Goal: Information Seeking & Learning: Learn about a topic

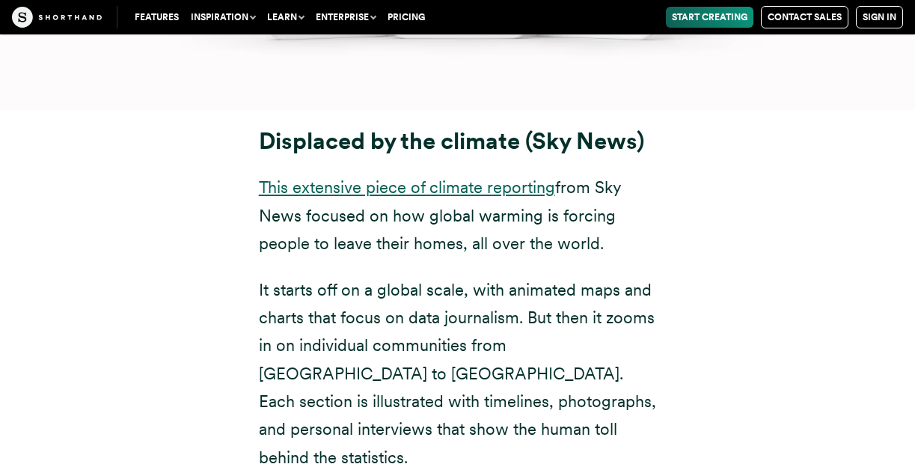
click at [437, 177] on link "This extensive piece of climate reporting" at bounding box center [407, 186] width 296 height 19
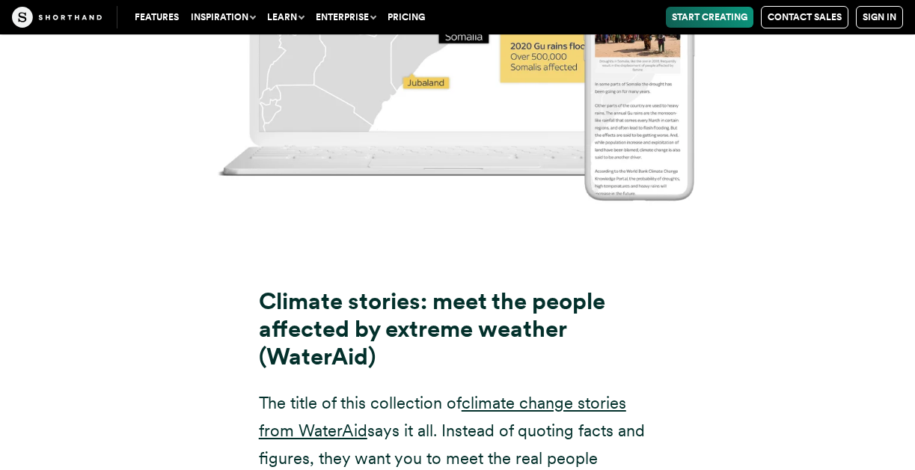
scroll to position [8482, 0]
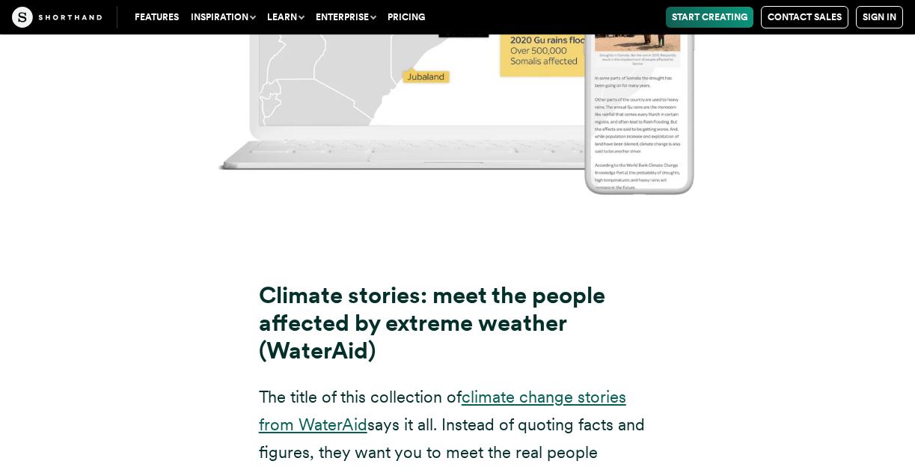
click at [524, 387] on link "climate change stories from WaterAid" at bounding box center [442, 410] width 367 height 47
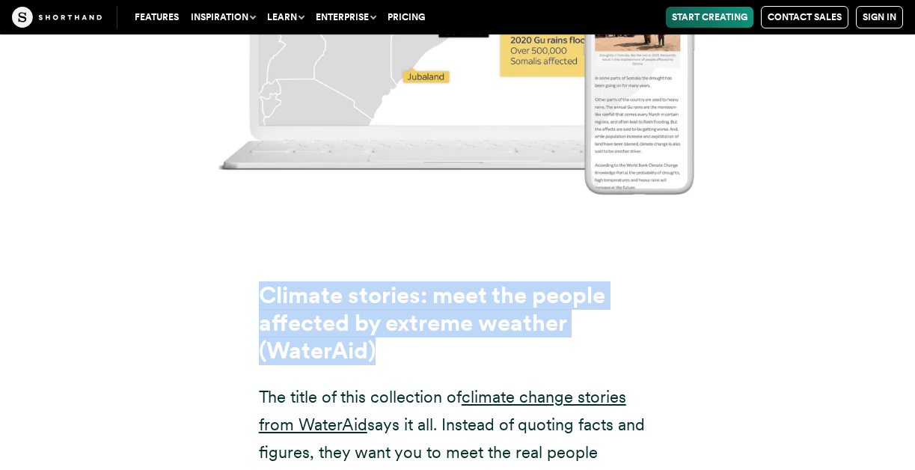
drag, startPoint x: 262, startPoint y: 186, endPoint x: 380, endPoint y: 238, distance: 129.3
click at [380, 282] on h3 "Climate stories: meet the people affected by extreme weather (WaterAid)" at bounding box center [458, 323] width 398 height 83
copy strong "Climate stories: meet the people affected by extreme weather (WaterAid)"
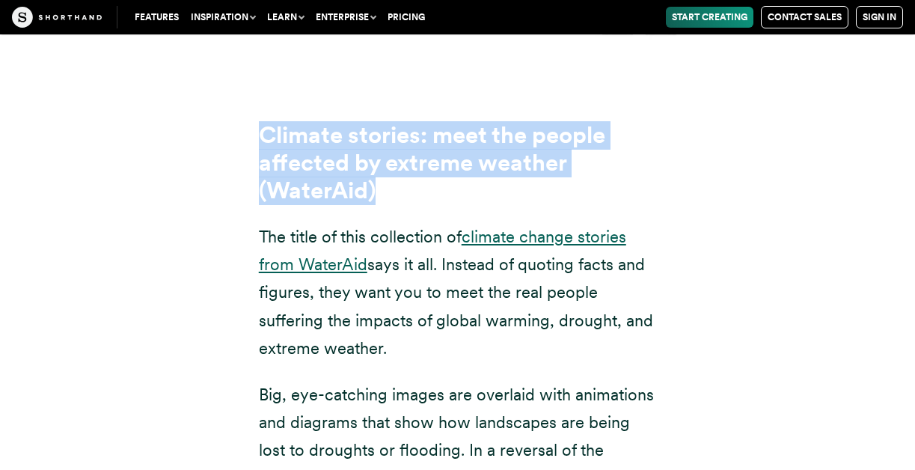
scroll to position [8633, 0]
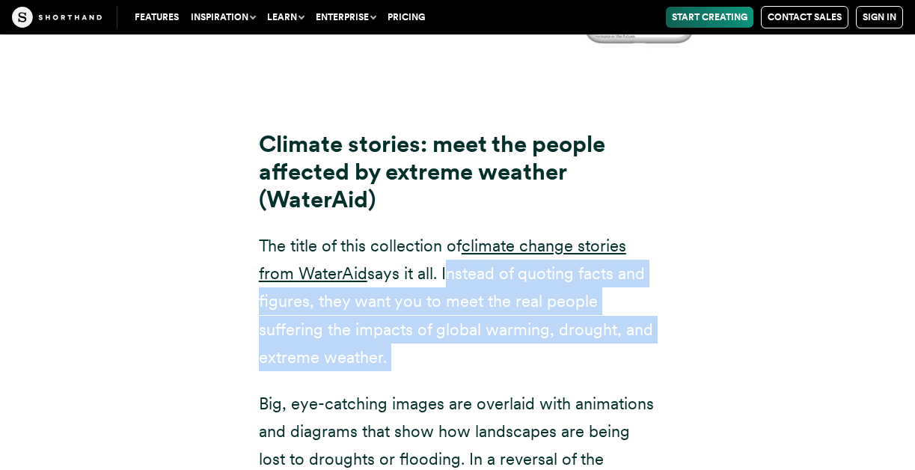
drag, startPoint x: 444, startPoint y: 165, endPoint x: 408, endPoint y: 268, distance: 108.6
click at [408, 268] on div "Climate stories: meet the people affected by extreme weather (WaterAid) The tit…" at bounding box center [458, 362] width 398 height 558
copy div "Instead of quoting facts and figures, they want you to meet the real people suf…"
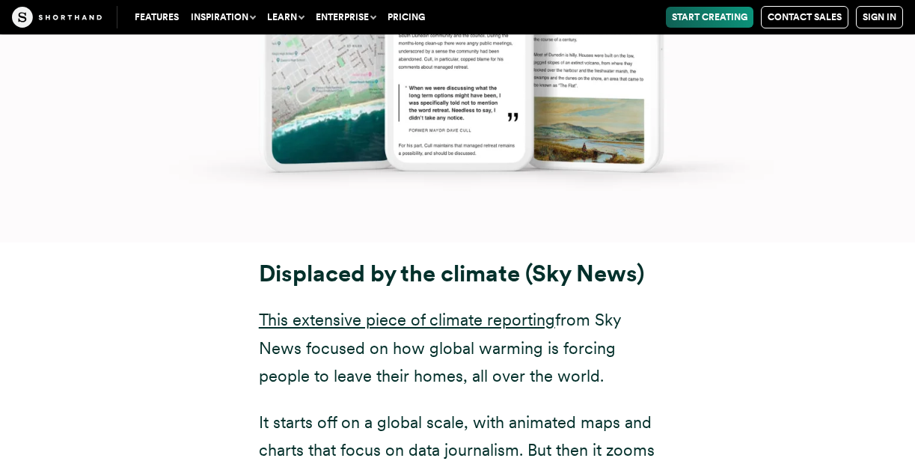
scroll to position [7028, 0]
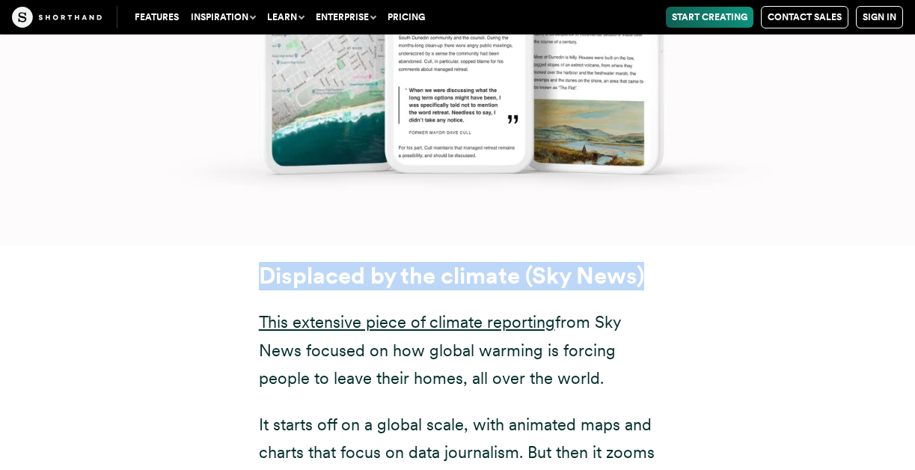
drag, startPoint x: 258, startPoint y: 190, endPoint x: 586, endPoint y: 215, distance: 329.3
copy div "Displaced by the climate (Sky News)"
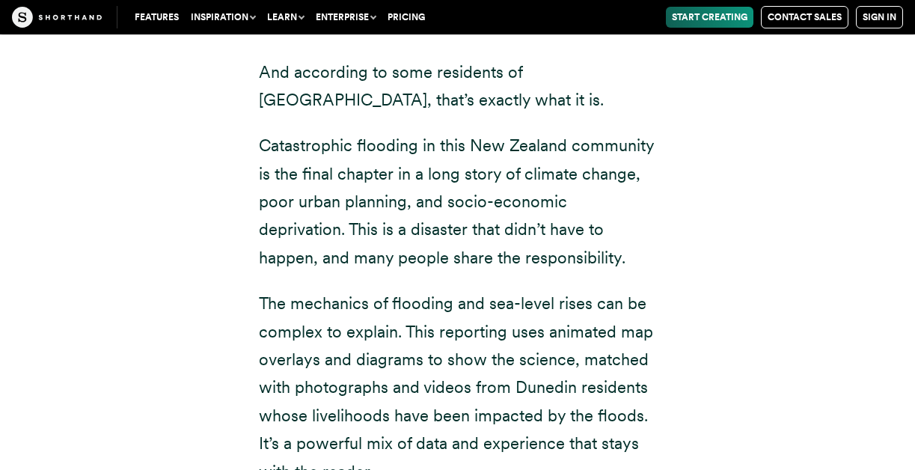
scroll to position [5779, 0]
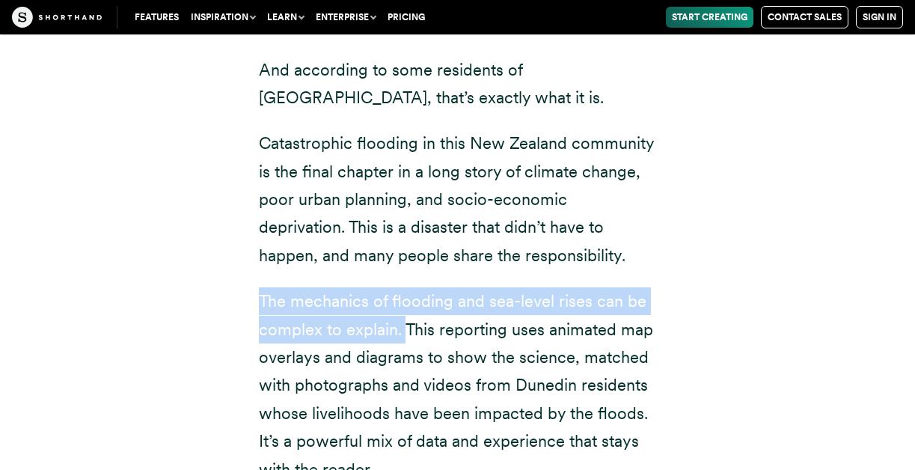
drag, startPoint x: 260, startPoint y: 217, endPoint x: 403, endPoint y: 256, distance: 148.1
click at [403, 287] on p "The mechanics of flooding and sea-level rises can be complex to explain. This r…" at bounding box center [458, 385] width 398 height 196
copy p "The mechanics of flooding and sea-level rises can be complex to explain."
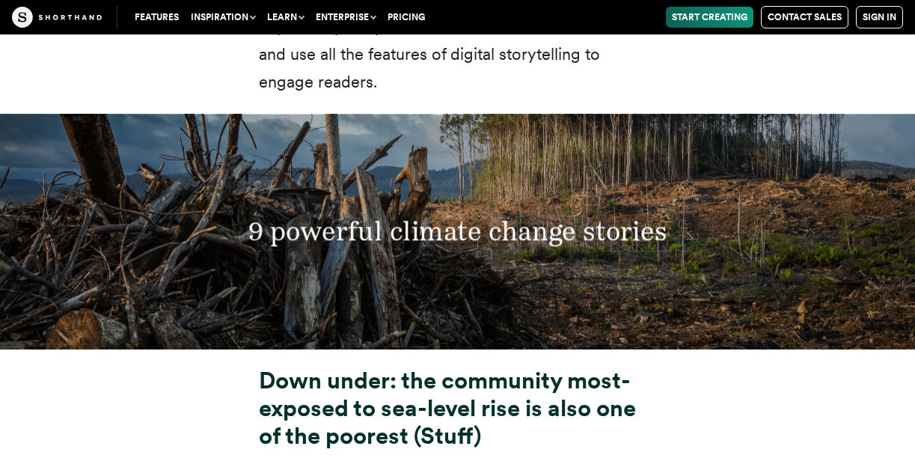
scroll to position [5223, 0]
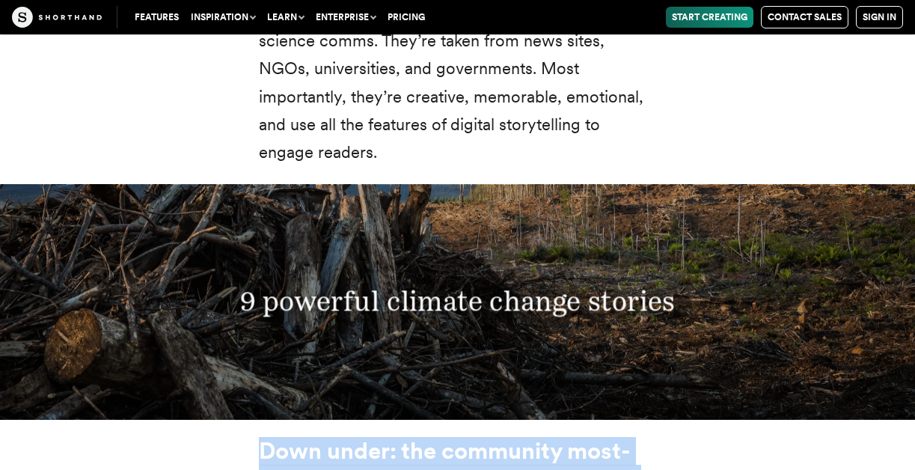
drag, startPoint x: 482, startPoint y: 426, endPoint x: 258, endPoint y: 355, distance: 235.4
click at [260, 438] on h3 "Down under: the community most-exposed to sea-level rise is also one of the poo…" at bounding box center [458, 479] width 398 height 83
copy strong "Down under: the community most-exposed to sea-level rise is also one of the poo…"
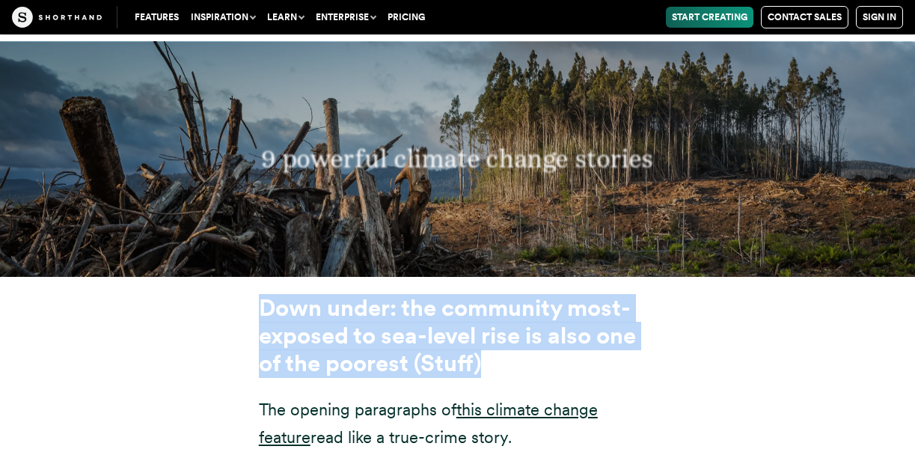
scroll to position [5364, 0]
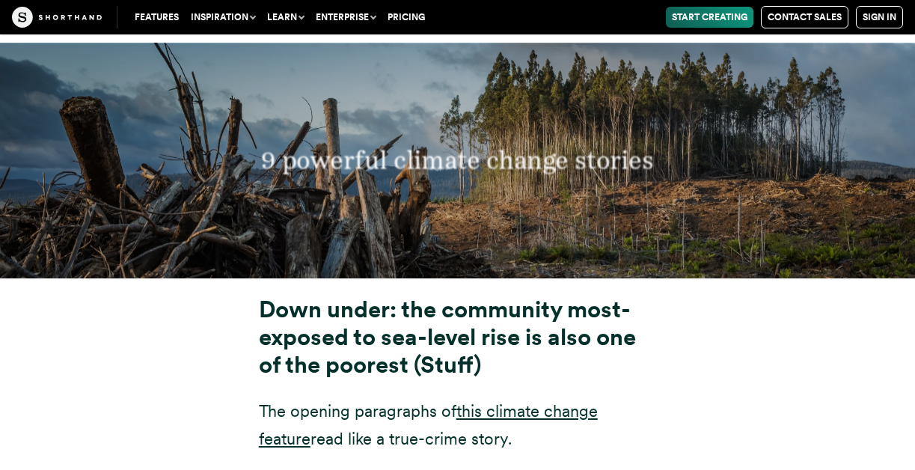
click at [554, 401] on link "this climate change feature" at bounding box center [428, 424] width 339 height 47
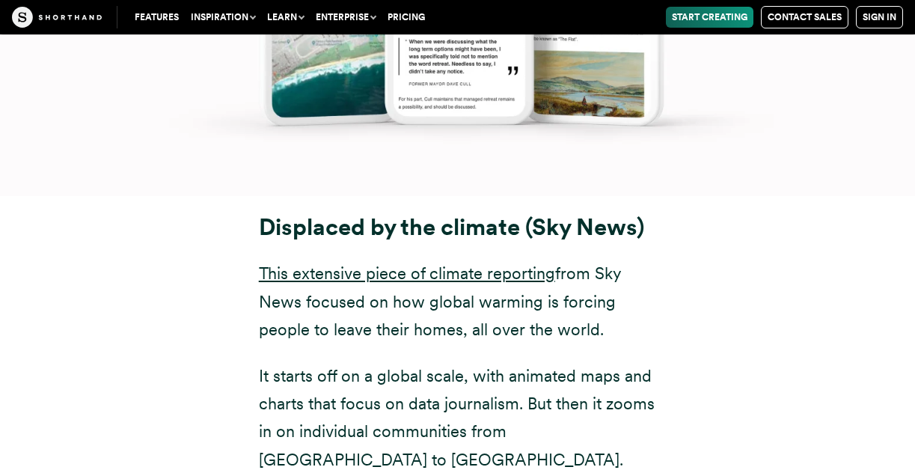
scroll to position [7074, 0]
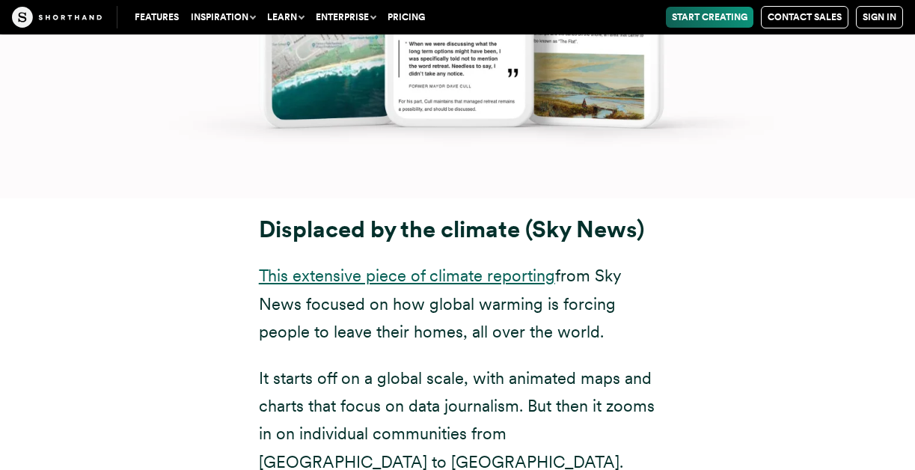
click at [393, 266] on link "This extensive piece of climate reporting" at bounding box center [407, 275] width 296 height 19
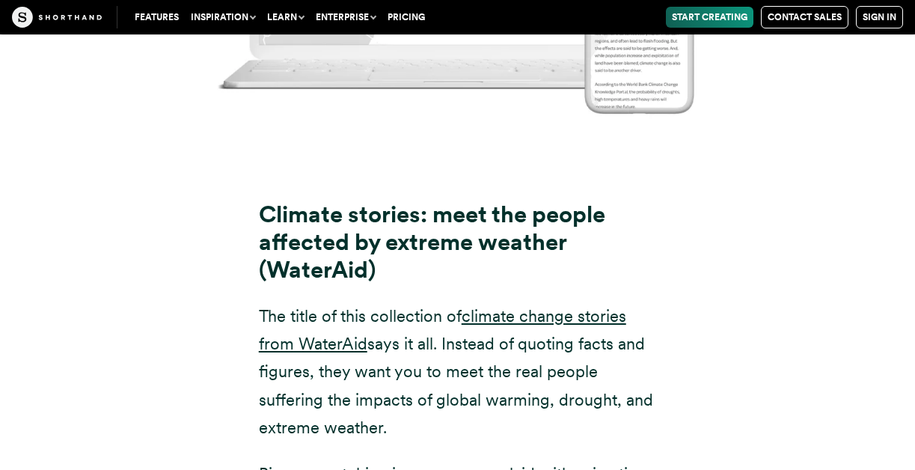
scroll to position [8568, 0]
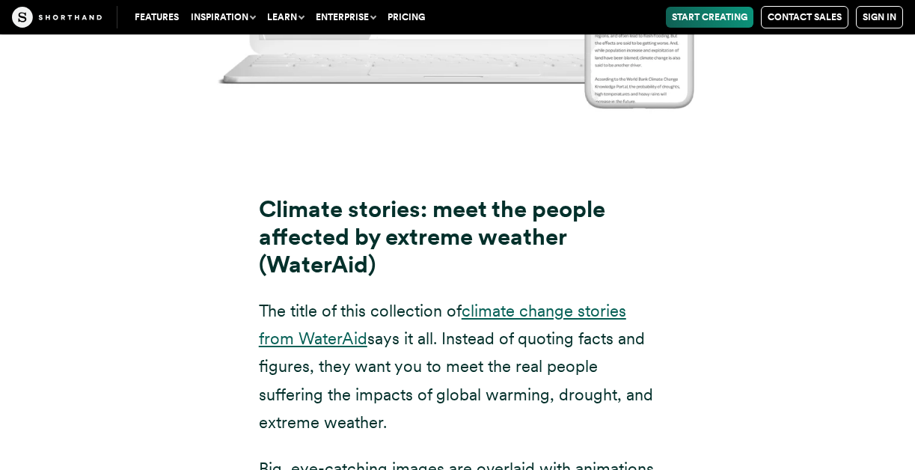
click at [530, 301] on link "climate change stories from WaterAid" at bounding box center [442, 324] width 367 height 47
